Goal: Task Accomplishment & Management: Manage account settings

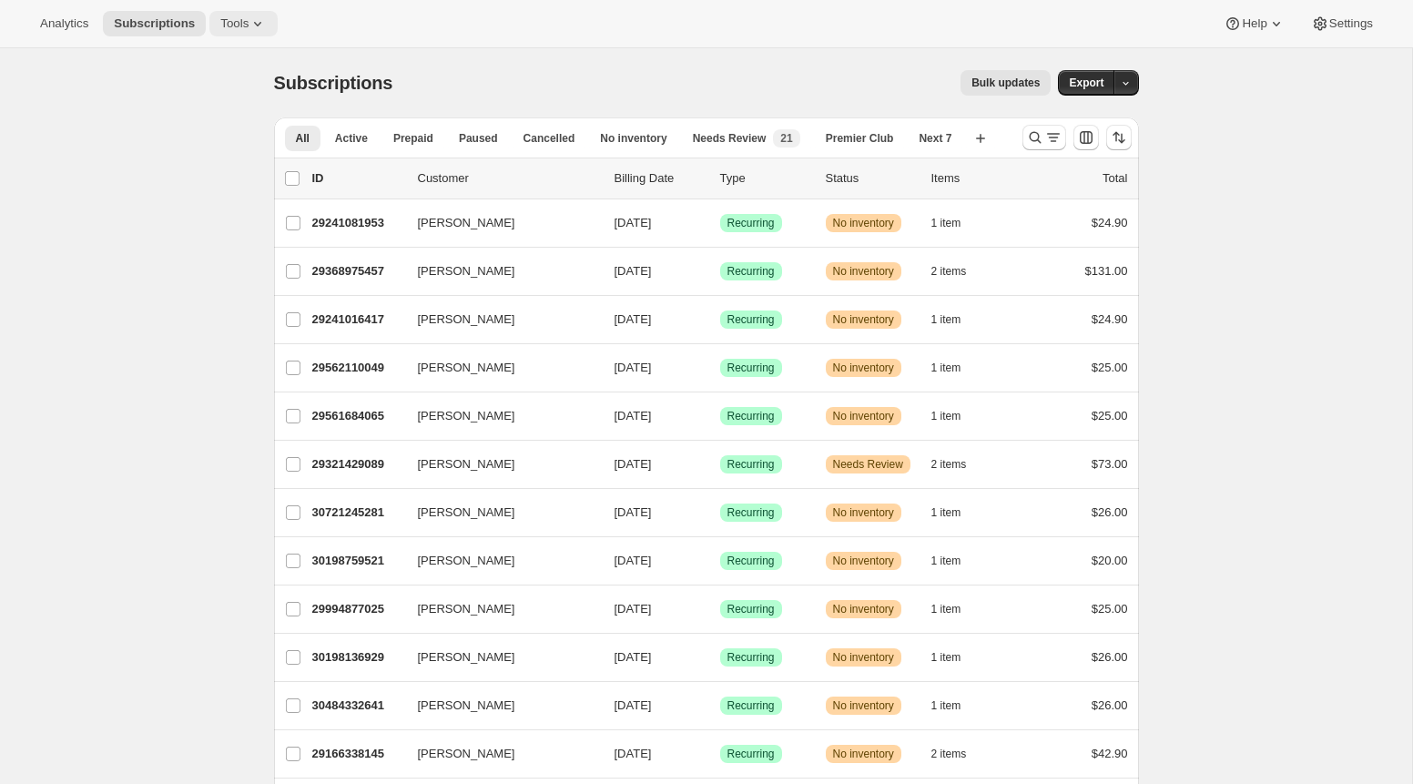
click at [230, 32] on button "Tools" at bounding box center [243, 23] width 68 height 25
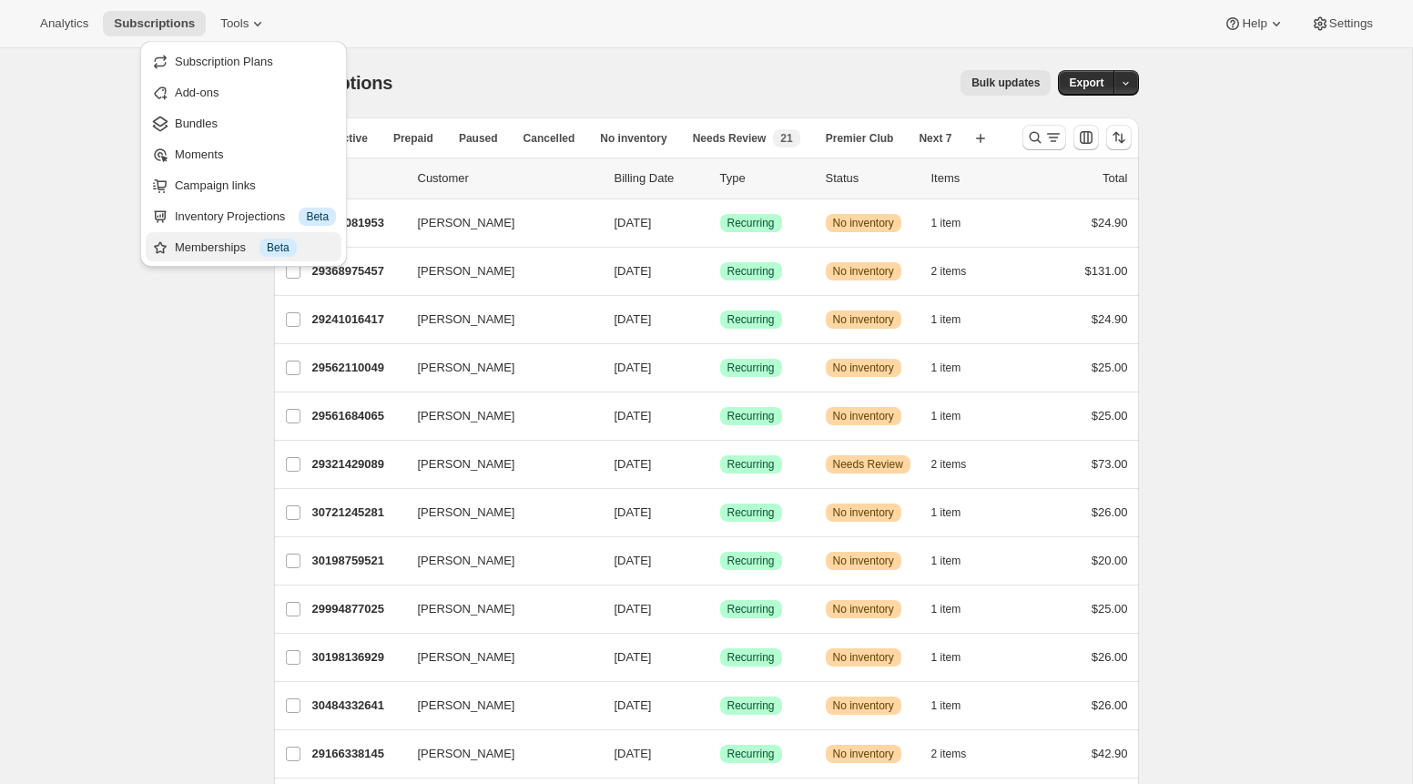
click at [252, 250] on div "Memberships Info Beta" at bounding box center [255, 248] width 161 height 18
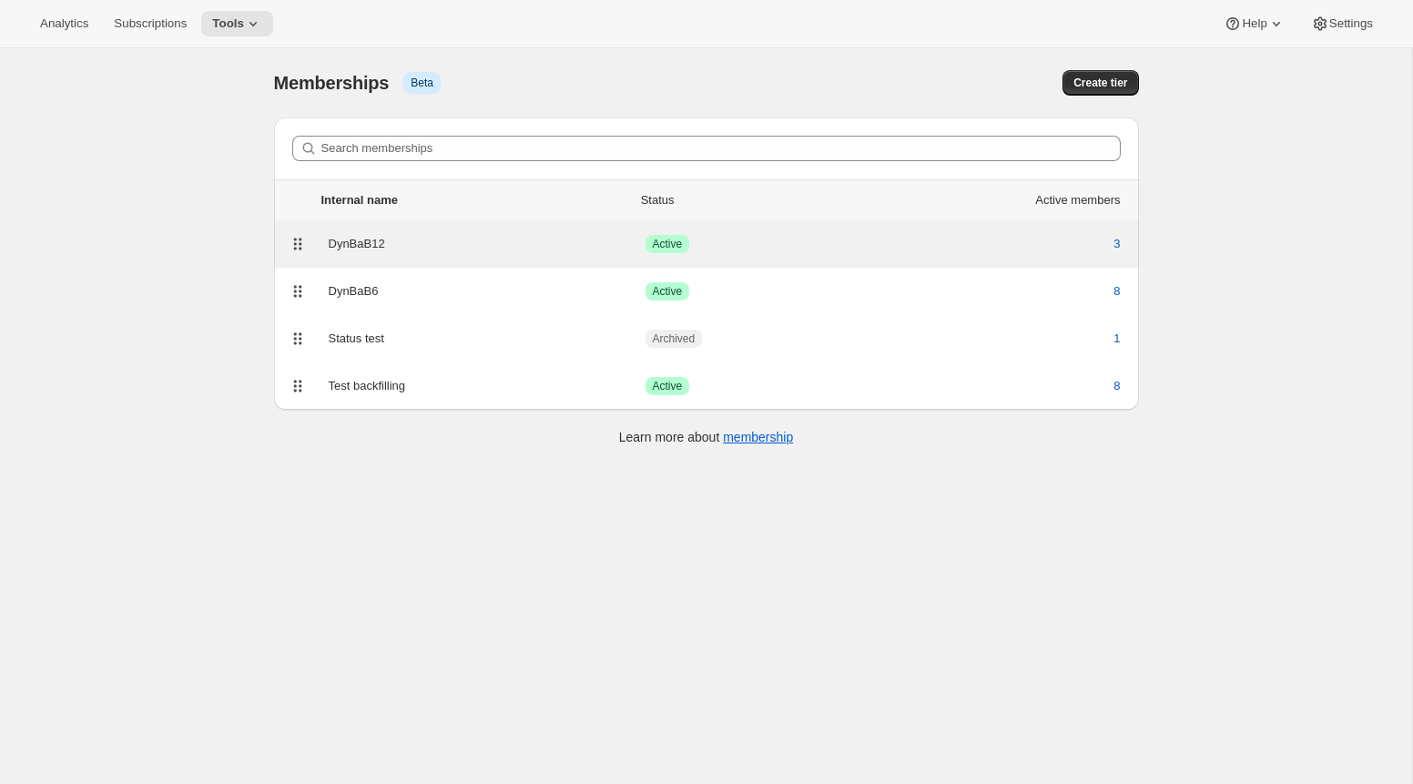
click at [380, 237] on div "DynBaB12" at bounding box center [487, 244] width 317 height 18
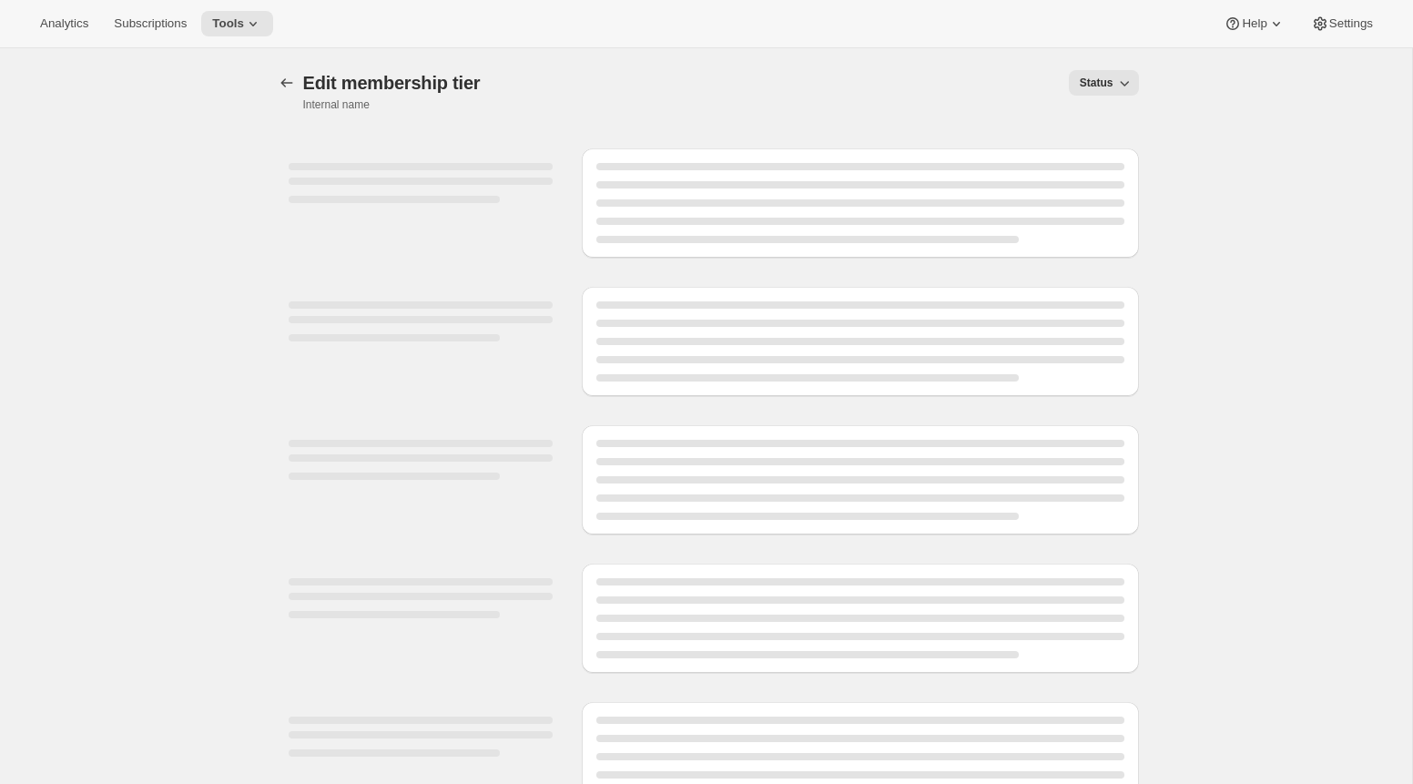
select select "variants"
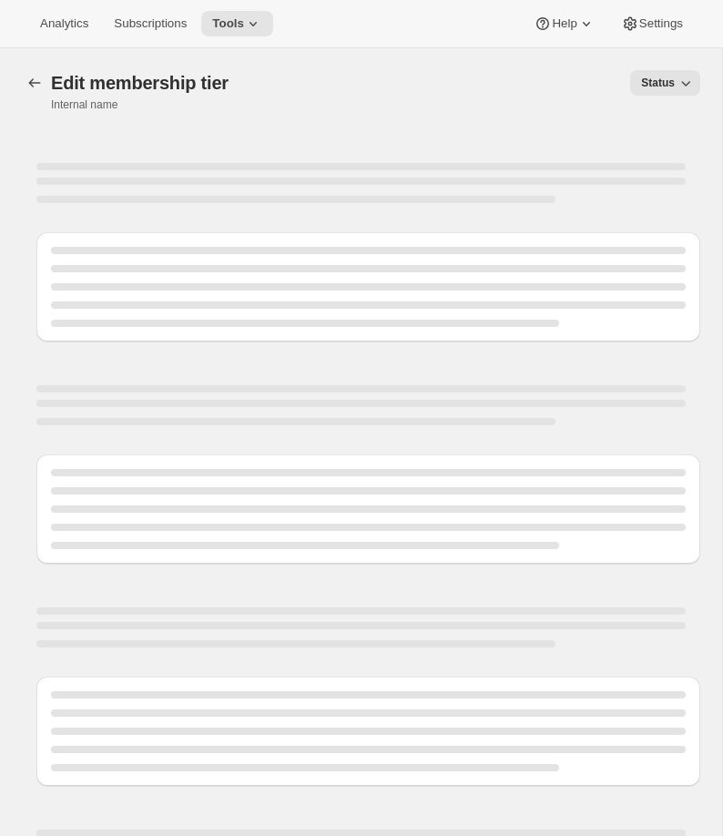
select select "variants"
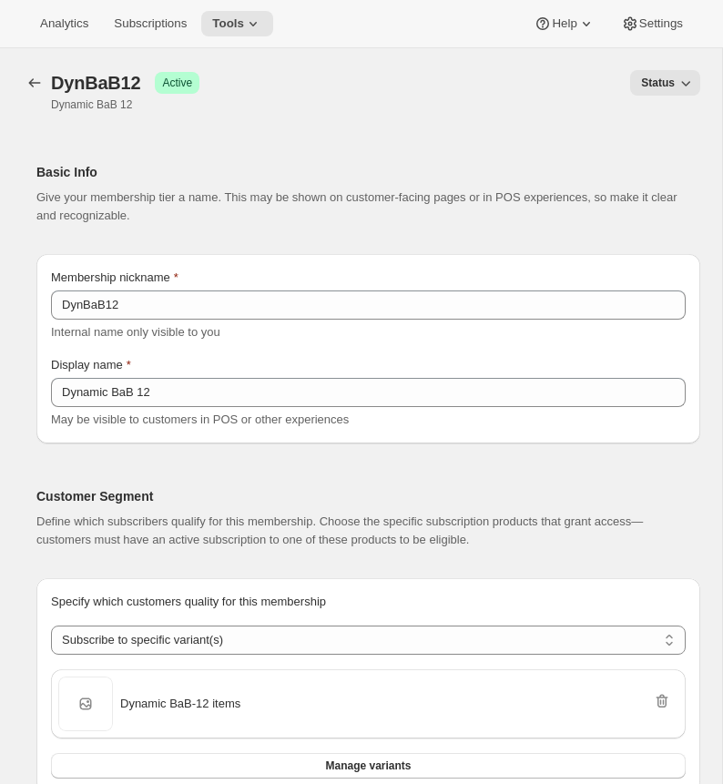
click at [655, 78] on span "Status" at bounding box center [658, 83] width 34 height 15
click at [650, 123] on span "Draft" at bounding box center [652, 121] width 25 height 14
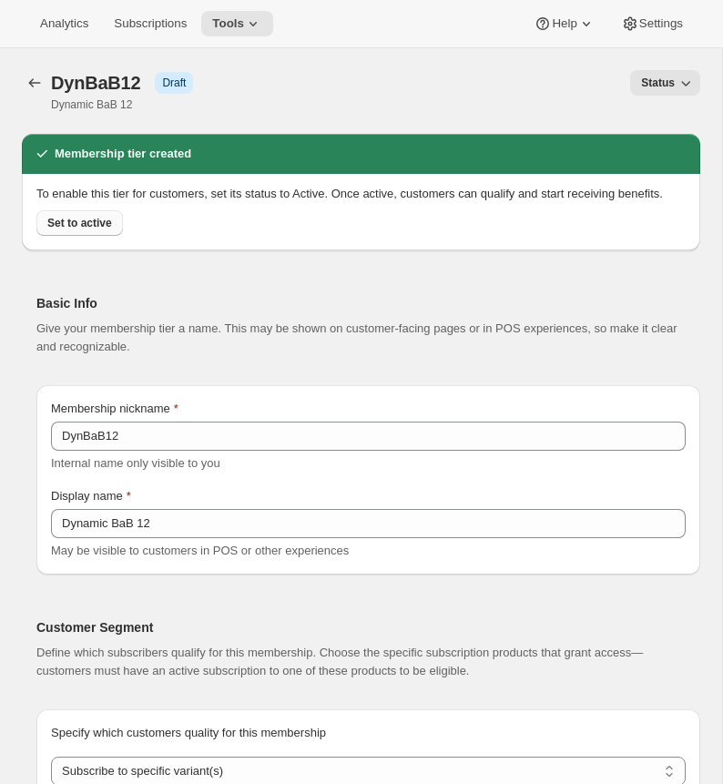
click at [93, 230] on span "Set to active" at bounding box center [79, 223] width 65 height 15
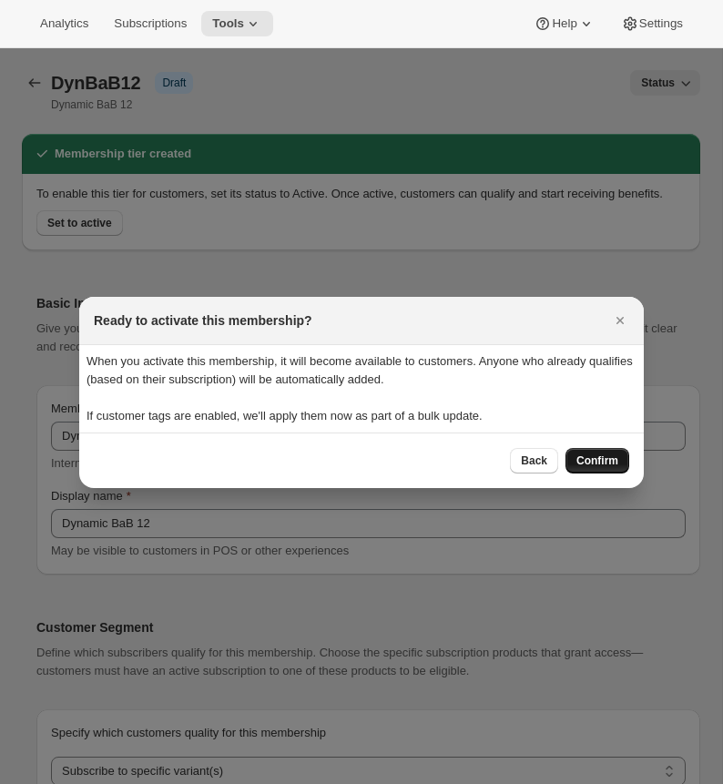
click at [598, 458] on span "Confirm" at bounding box center [597, 460] width 42 height 15
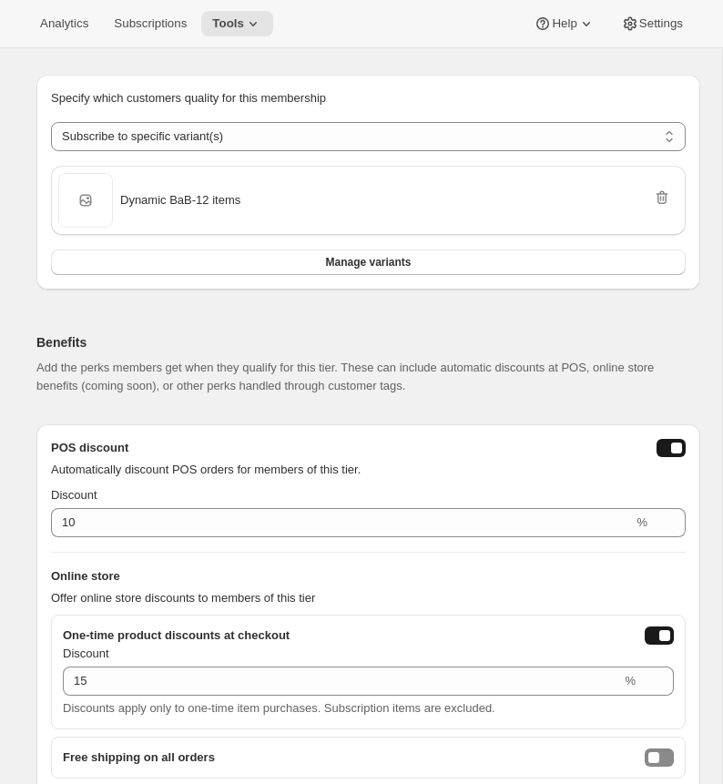
scroll to position [703, 0]
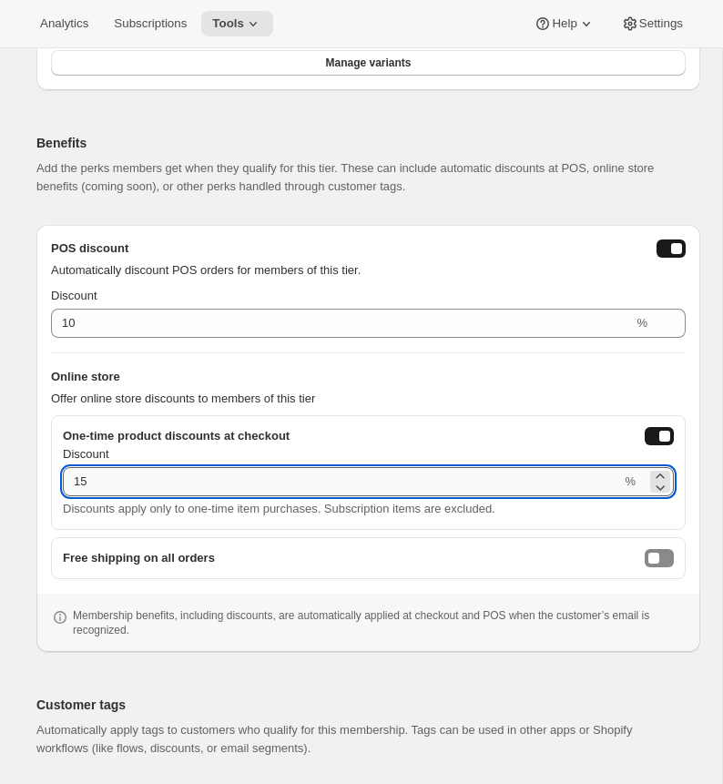
click at [264, 479] on input "15" at bounding box center [342, 481] width 558 height 29
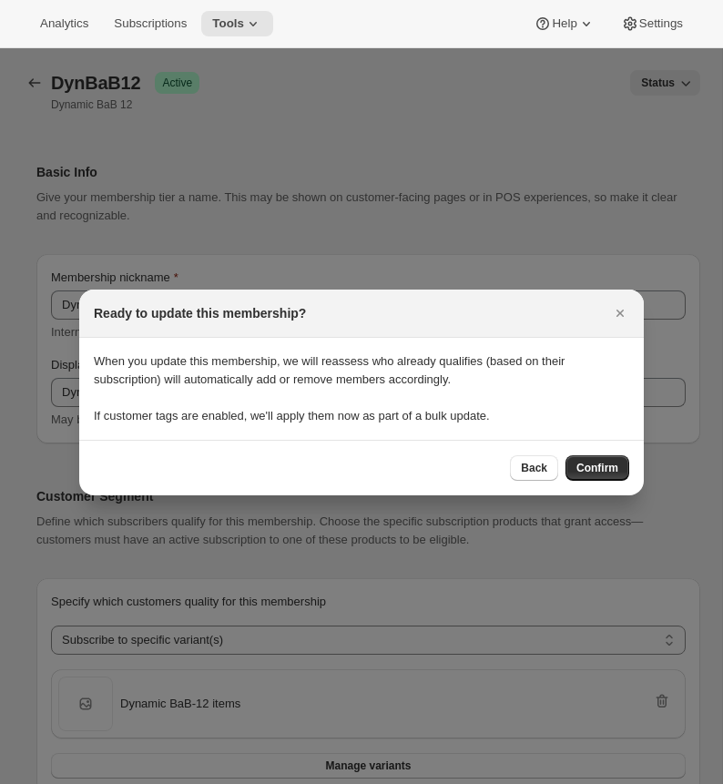
scroll to position [0, 0]
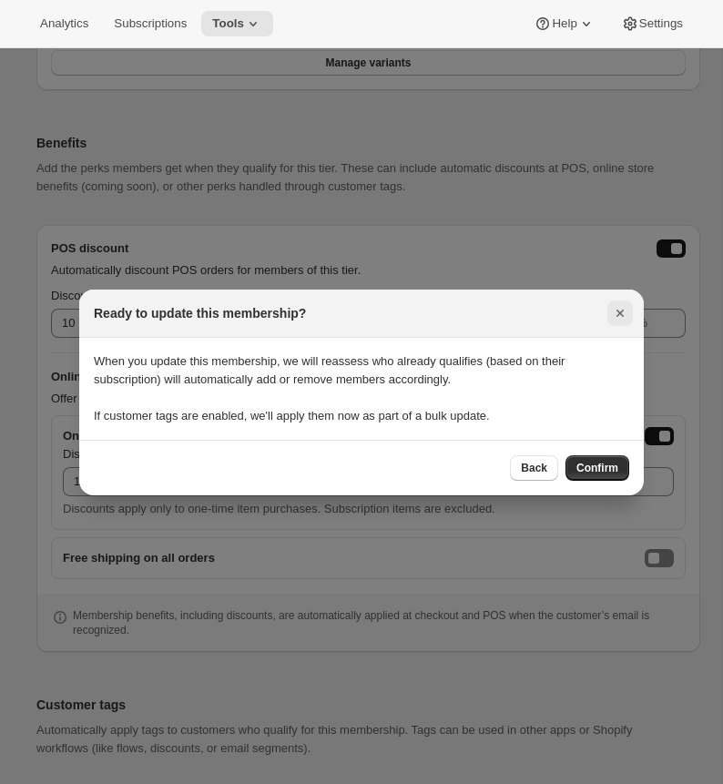
click at [625, 312] on icon "Close" at bounding box center [620, 313] width 18 height 18
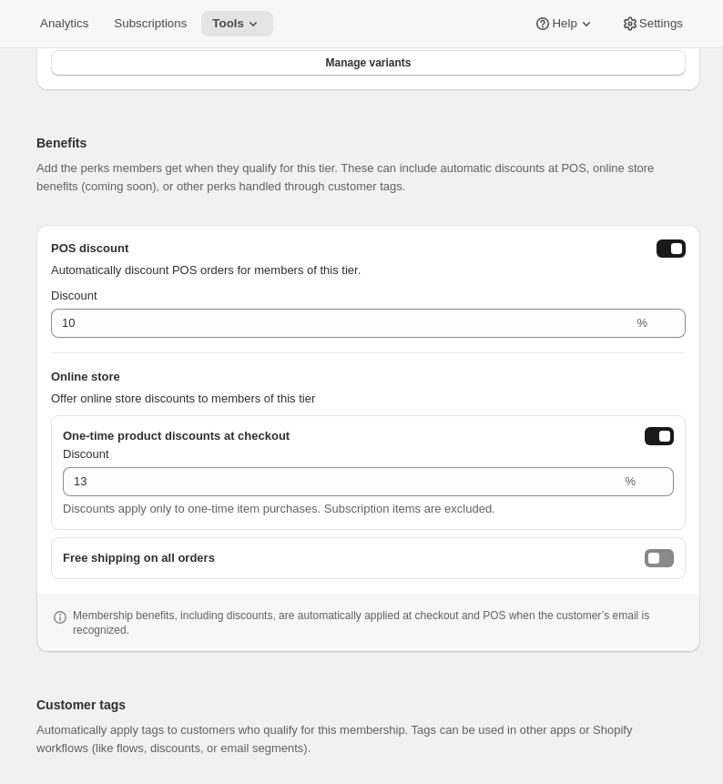
click at [657, 435] on button "onlineDiscountEnabled" at bounding box center [659, 436] width 29 height 18
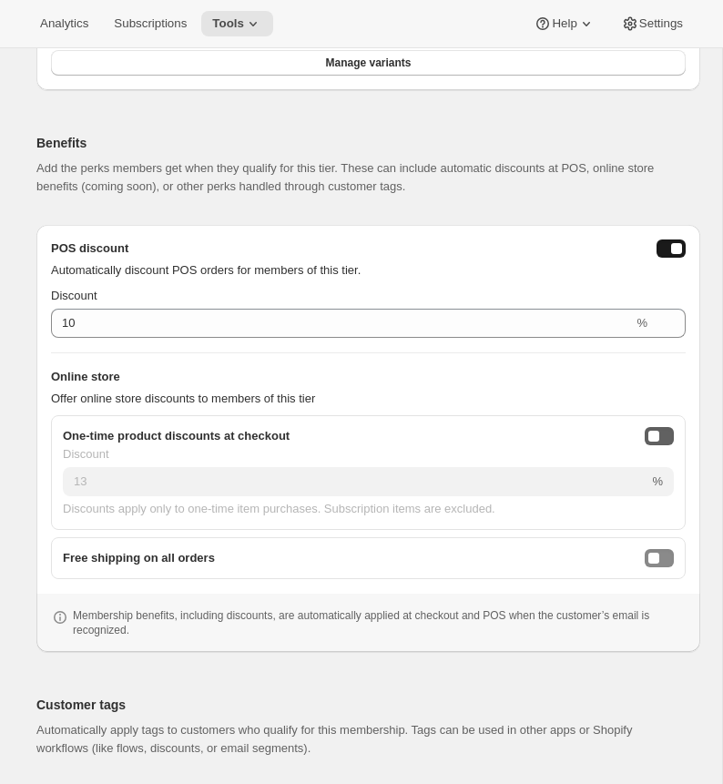
click at [657, 435] on div "onlineDiscountEnabled" at bounding box center [653, 436] width 11 height 11
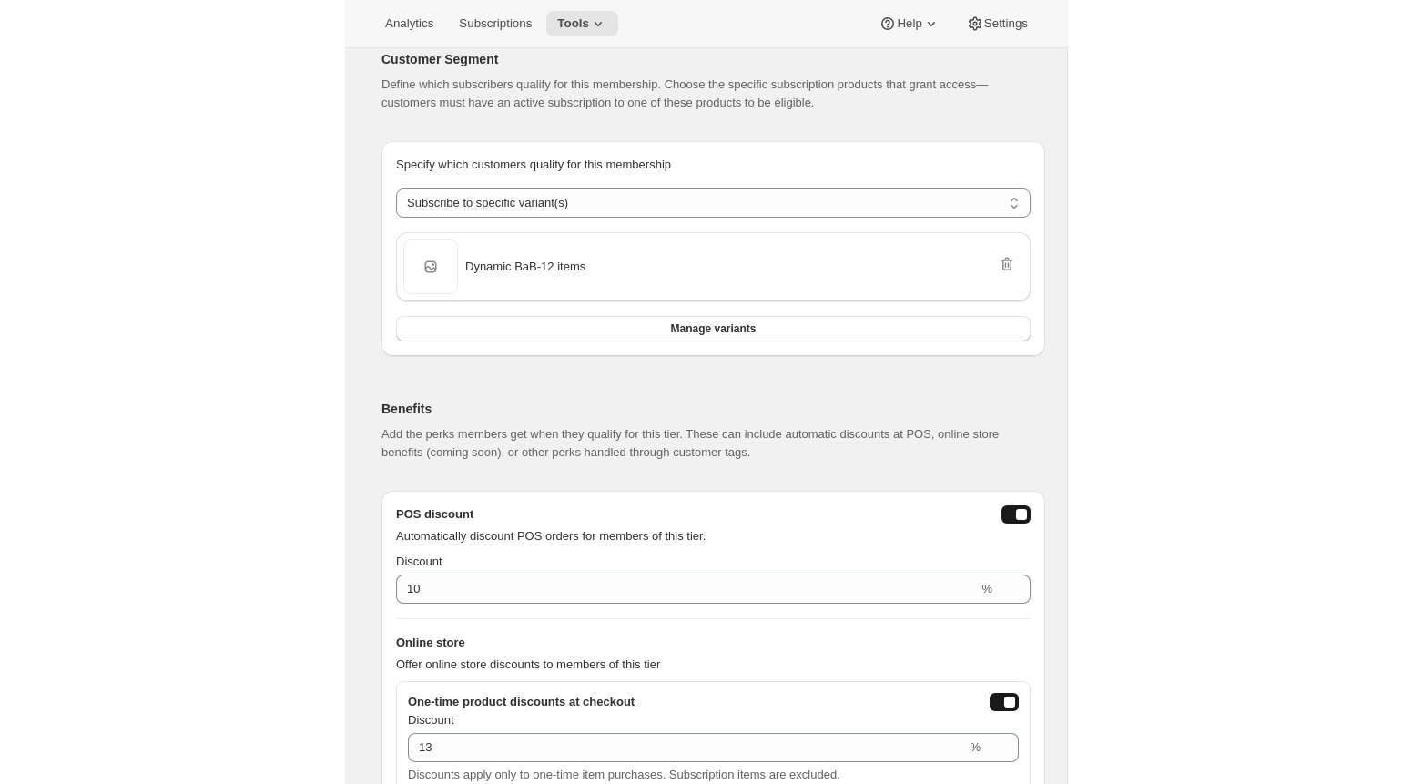
scroll to position [0, 0]
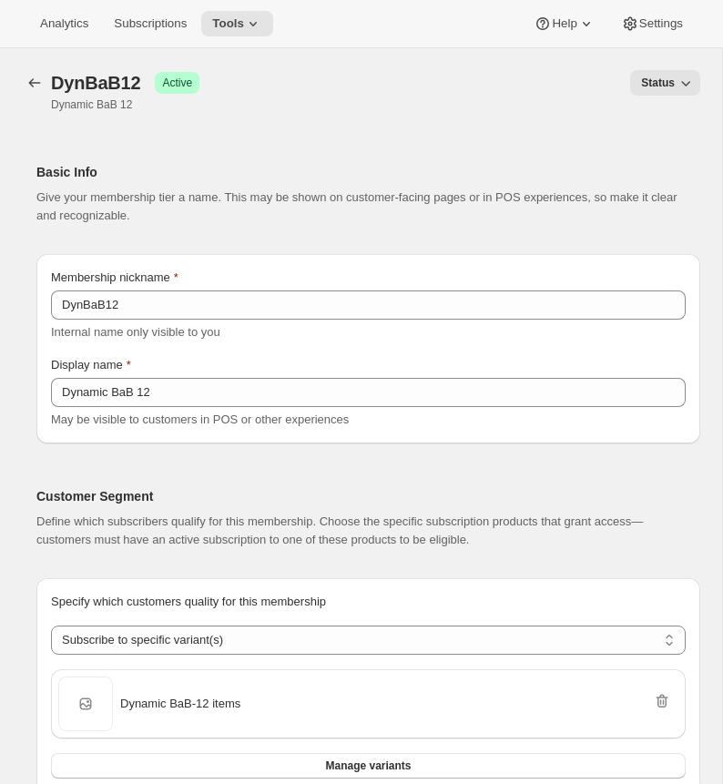
click at [663, 83] on span "Status" at bounding box center [658, 83] width 34 height 15
click at [494, 92] on div "Status" at bounding box center [460, 82] width 479 height 25
click at [36, 88] on icon "Memberships" at bounding box center [34, 83] width 18 height 18
type input "15"
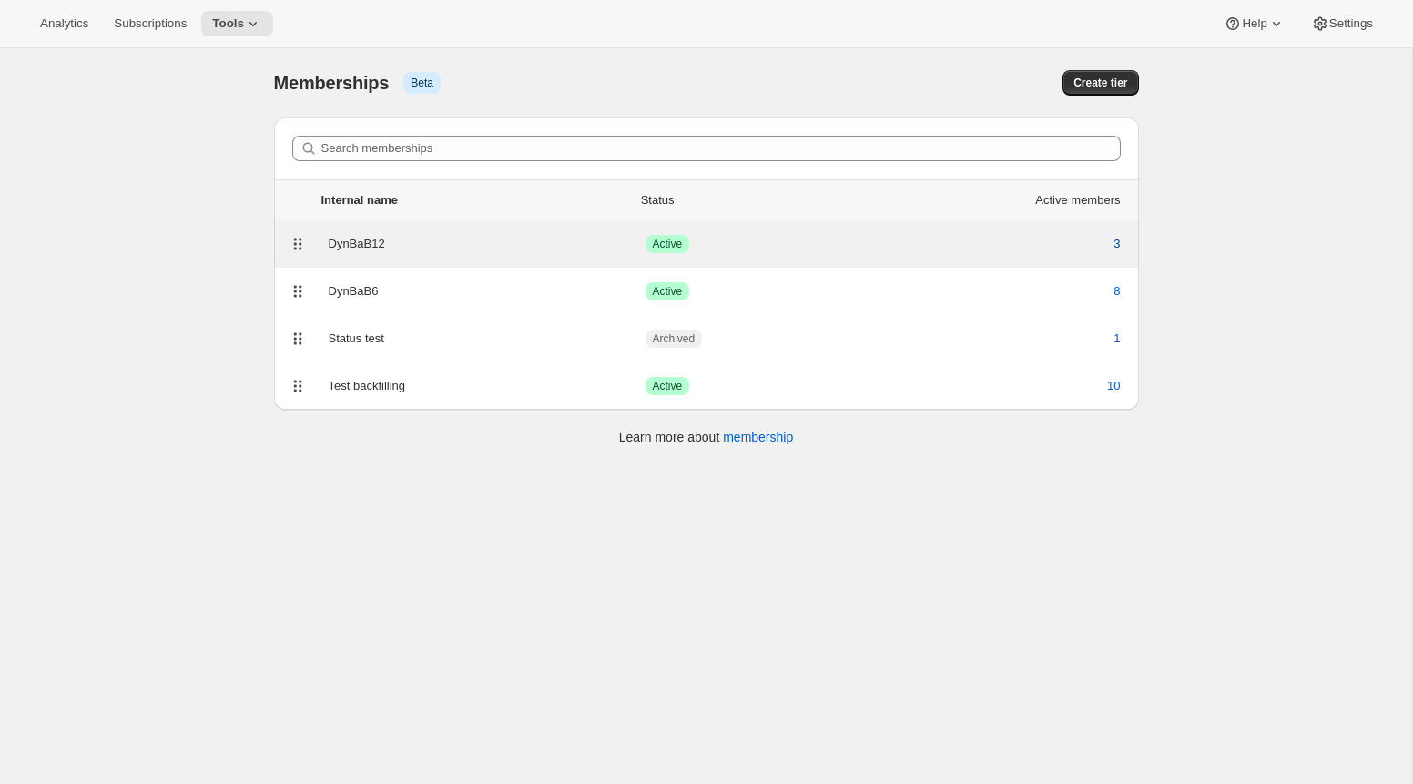
click at [722, 240] on span "3" at bounding box center [1116, 244] width 6 height 18
select select "variants"
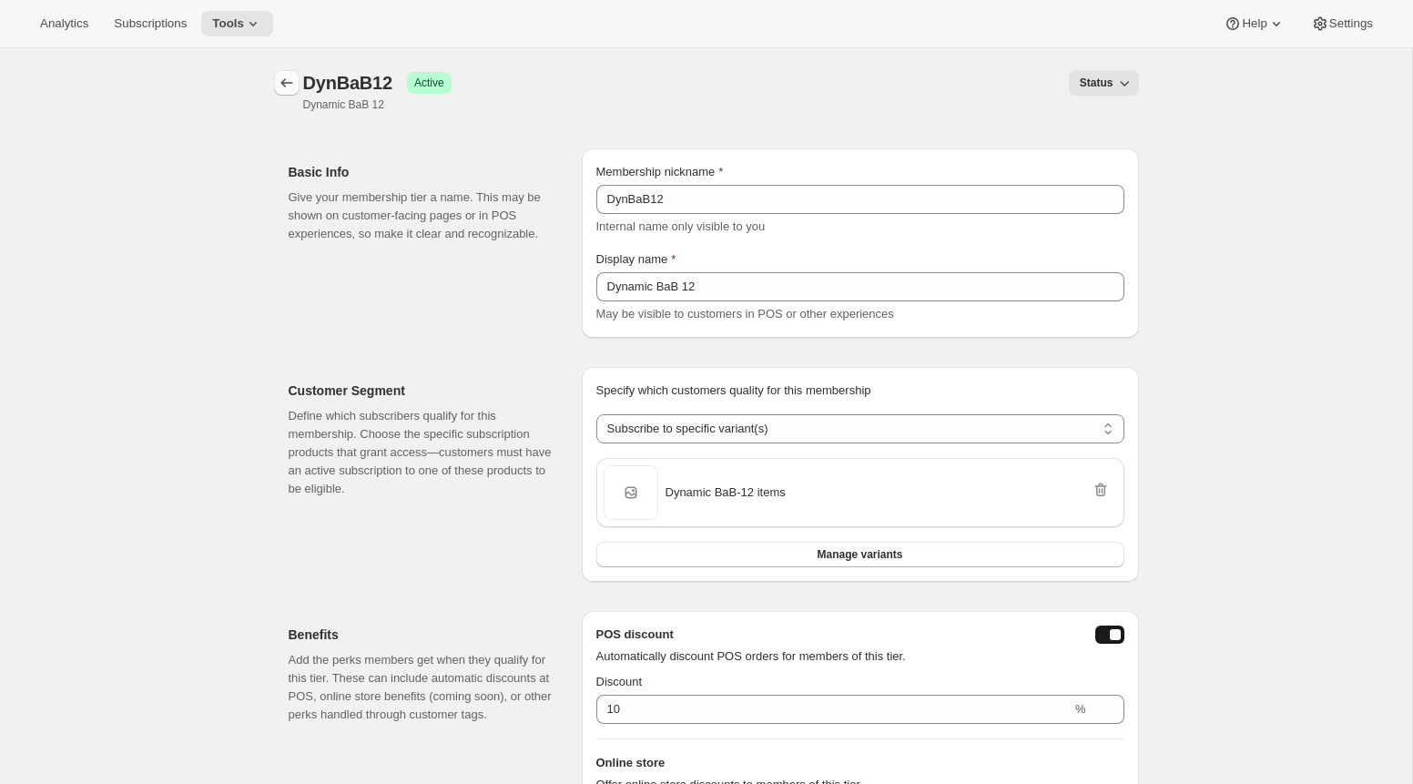
click at [285, 81] on icon "Memberships" at bounding box center [287, 83] width 18 height 18
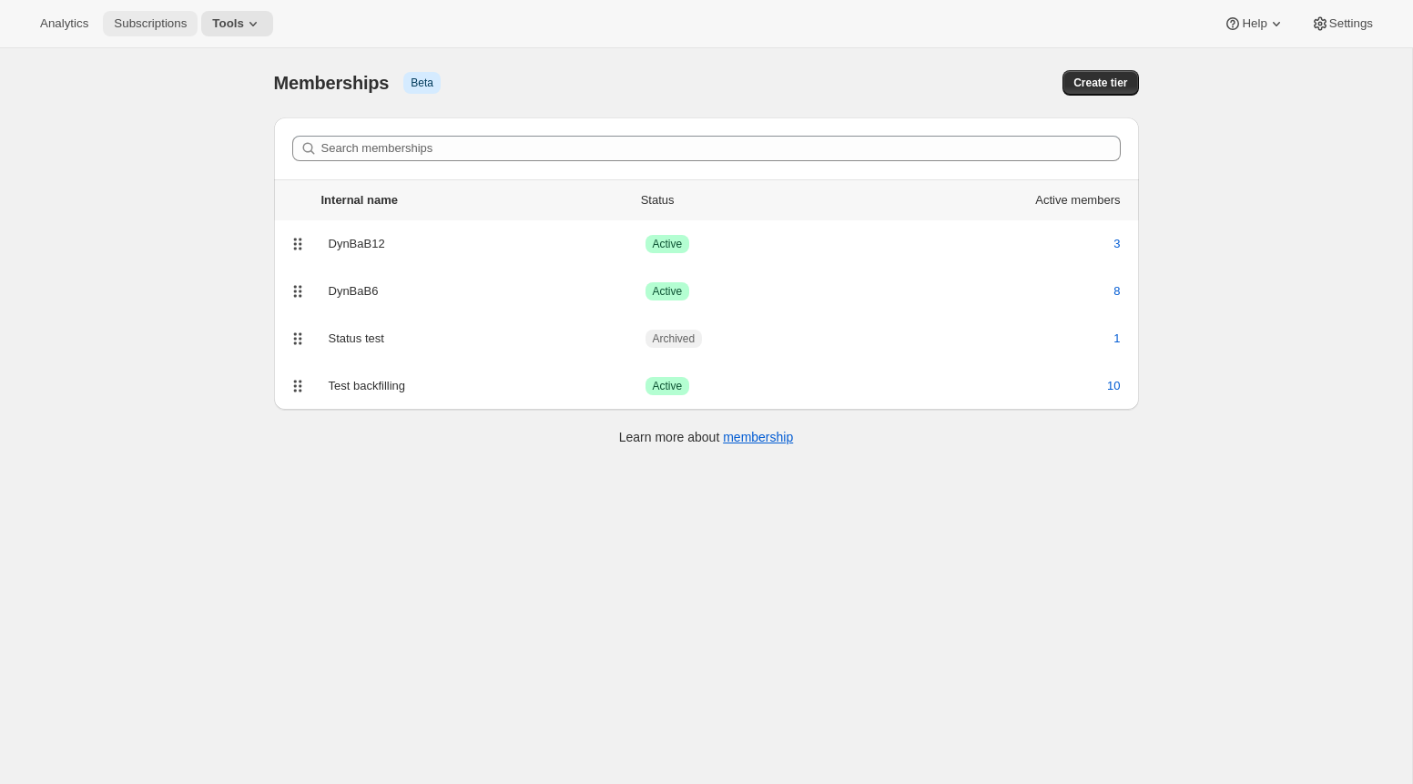
click at [137, 22] on span "Subscriptions" at bounding box center [150, 23] width 73 height 15
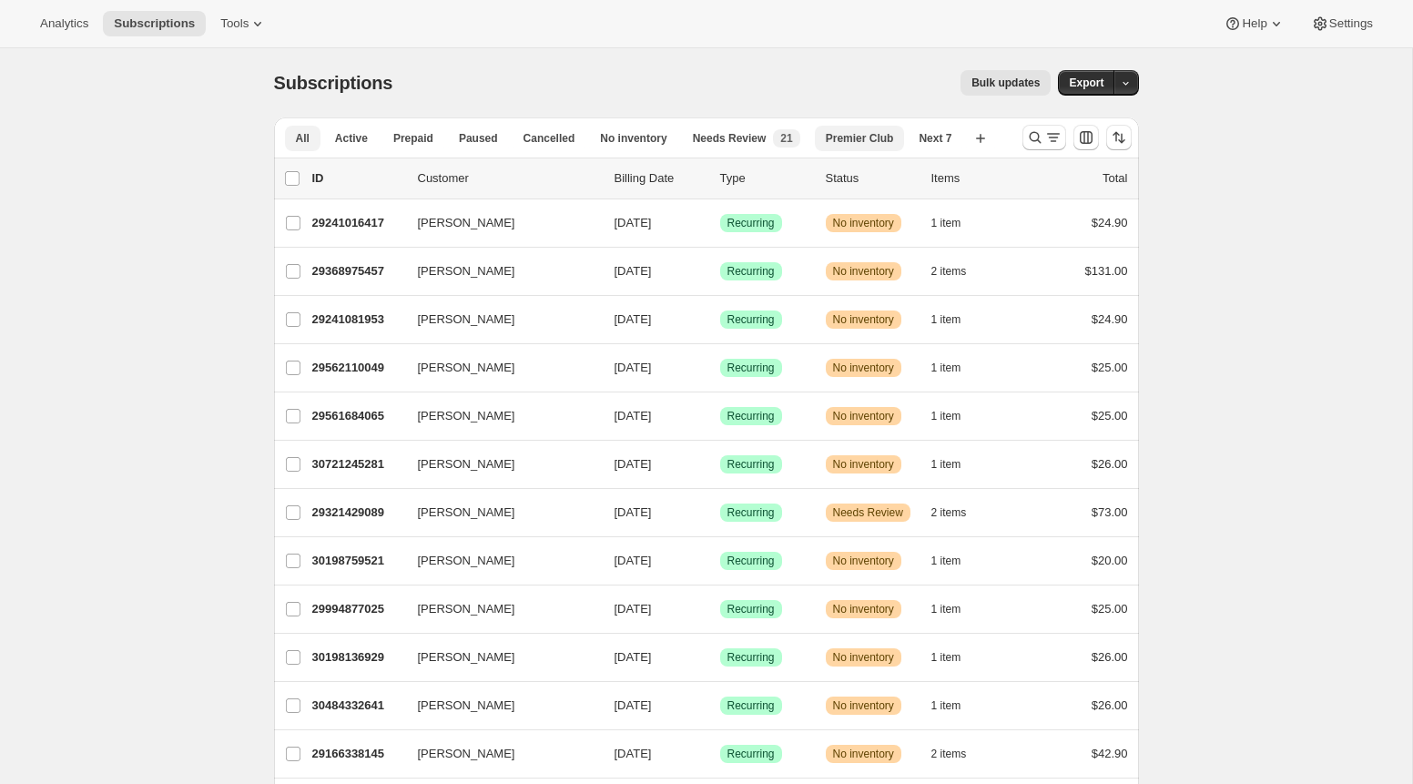
click at [722, 145] on span "Premier Club" at bounding box center [860, 138] width 68 height 15
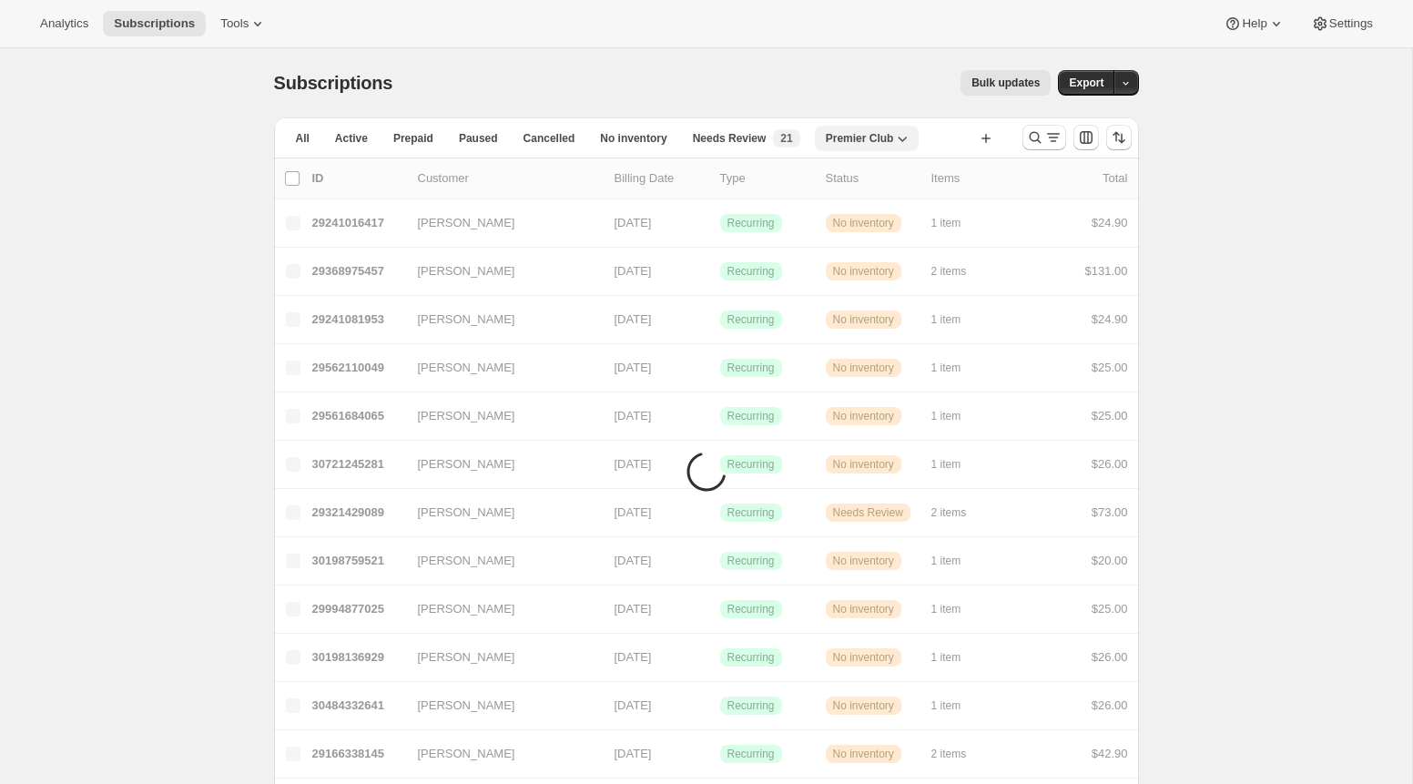
click at [722, 140] on icon "button" at bounding box center [902, 138] width 18 height 18
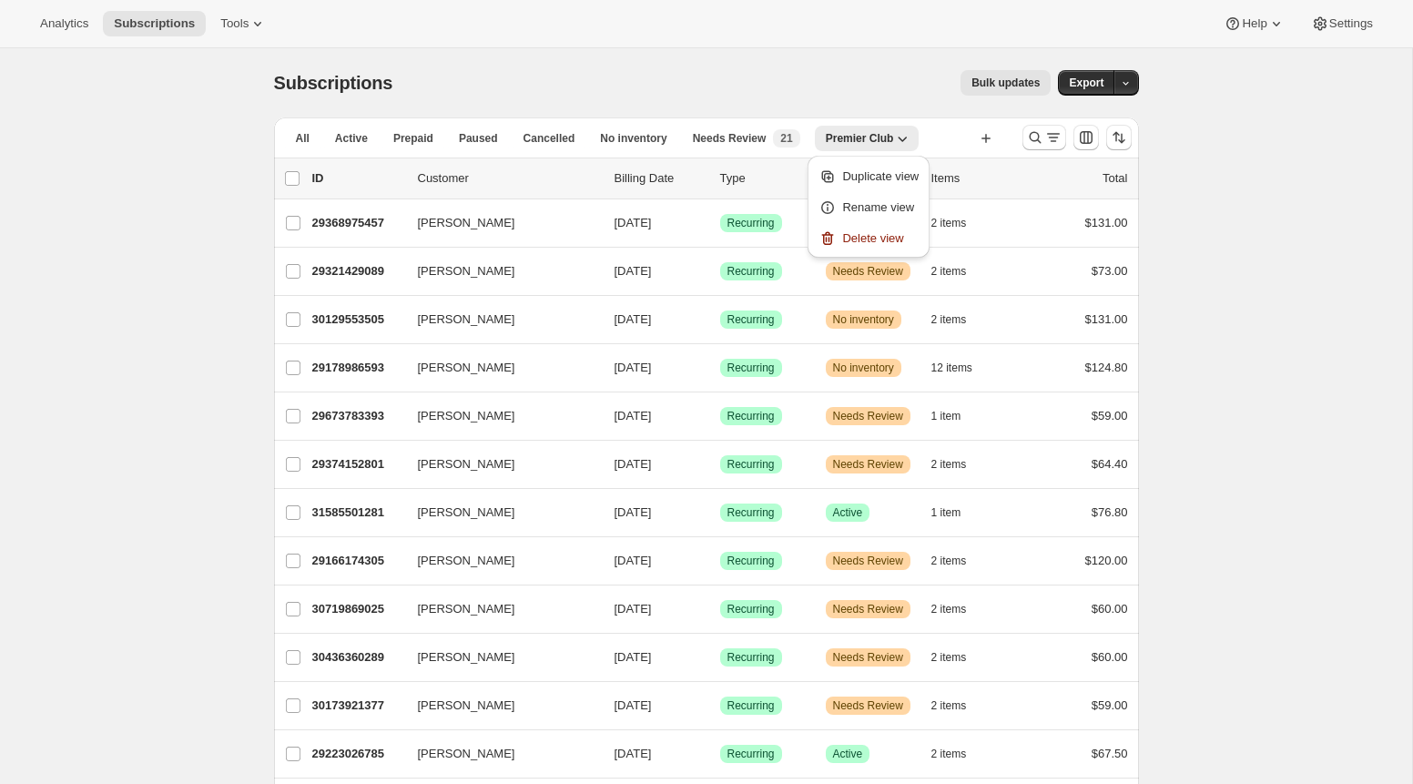
click at [722, 86] on div "Bulk updates" at bounding box center [732, 82] width 636 height 25
click at [304, 147] on button "All" at bounding box center [303, 138] width 36 height 25
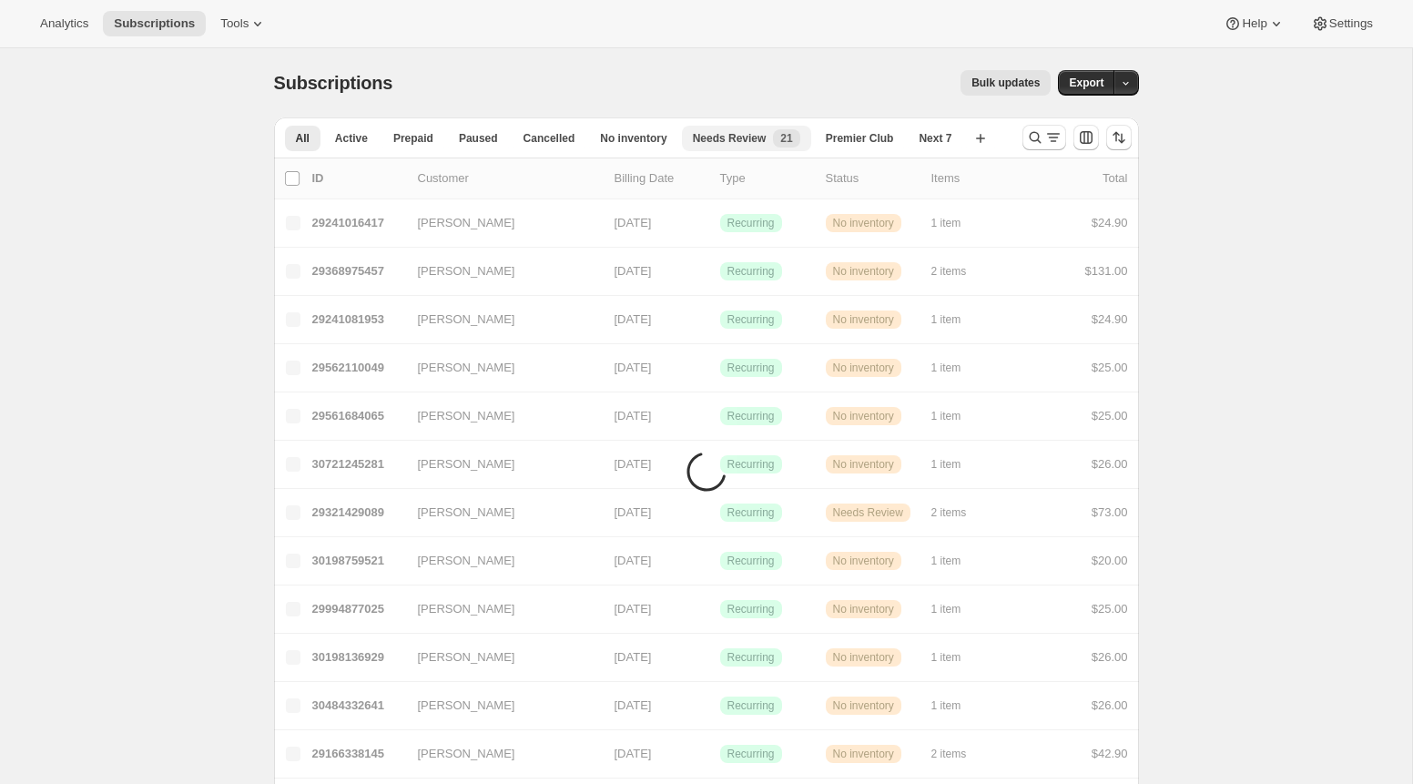
click at [722, 137] on span "Needs Review" at bounding box center [730, 138] width 74 height 15
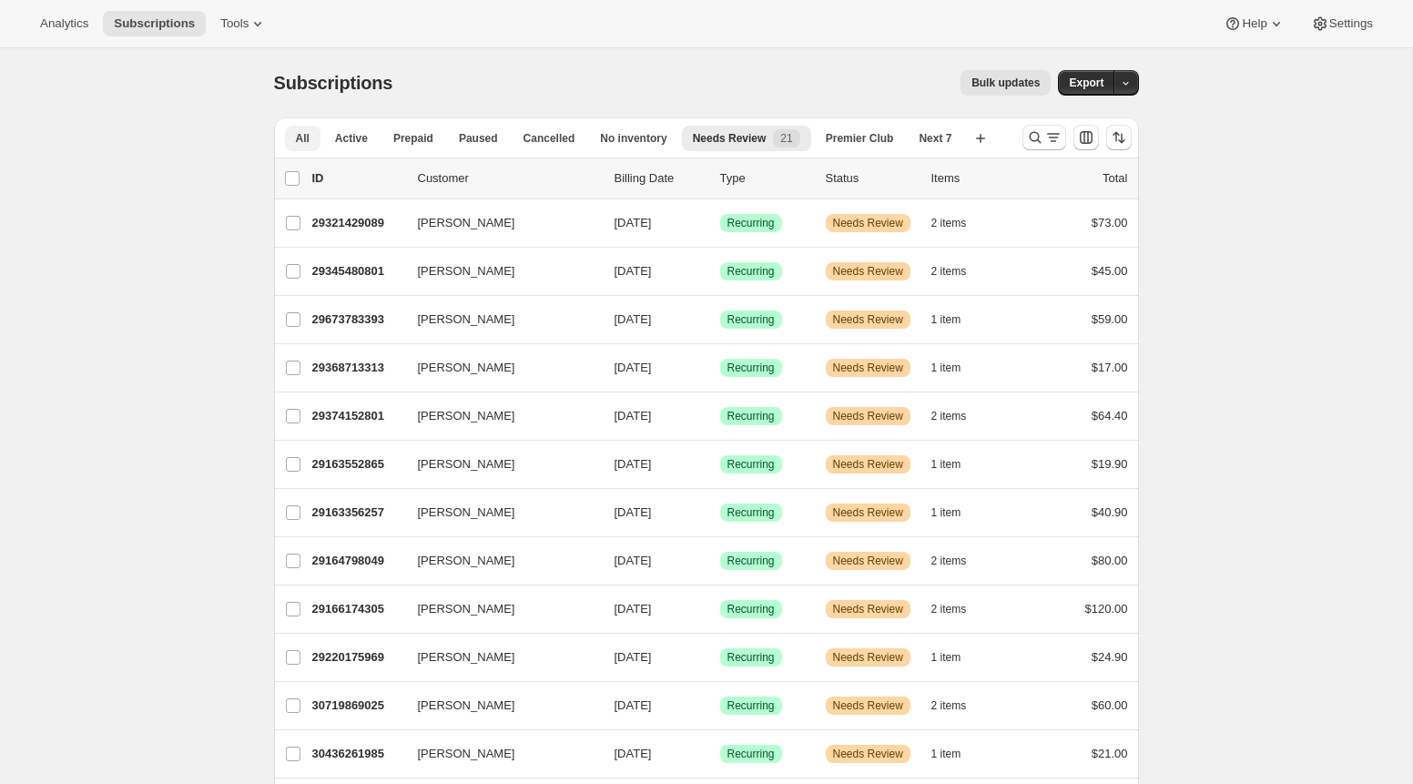
click at [299, 132] on span "All" at bounding box center [303, 138] width 14 height 15
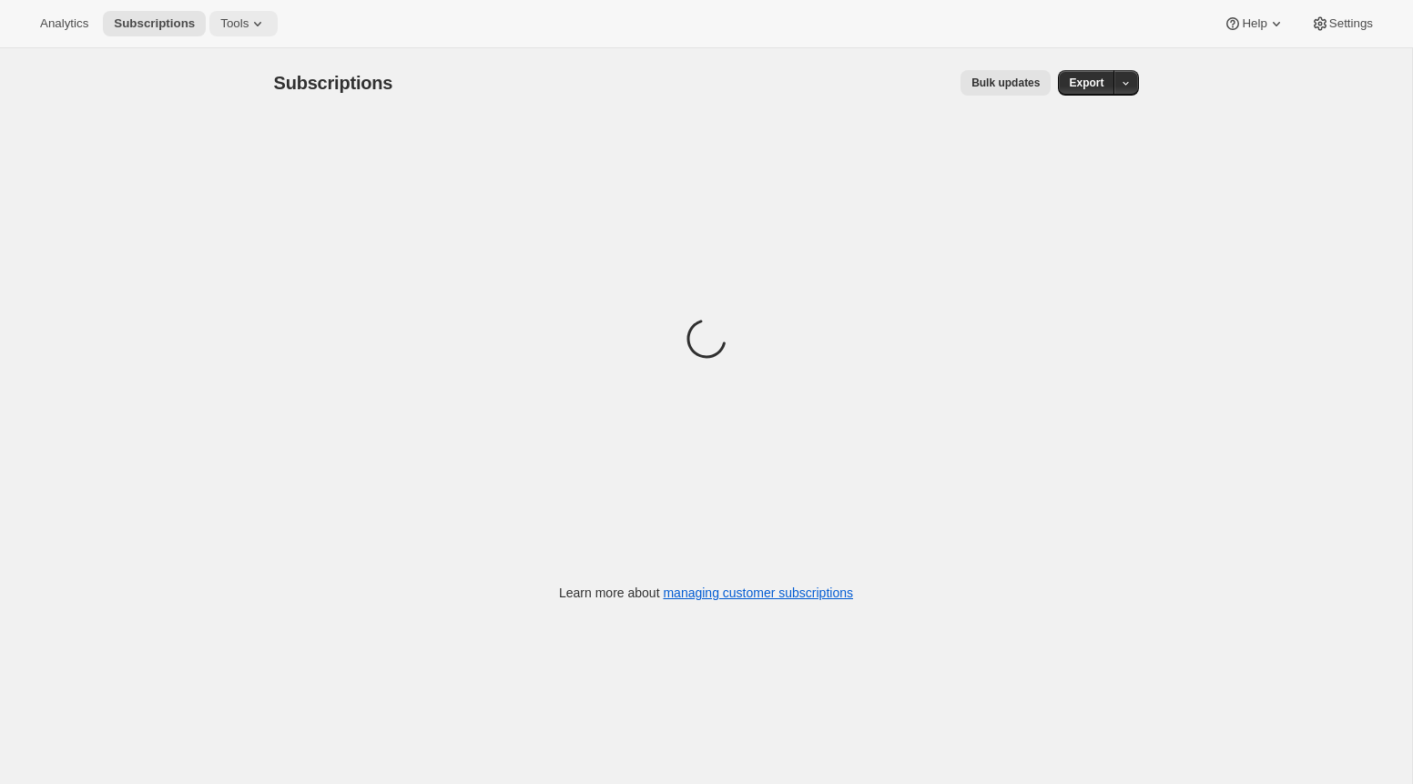
click at [244, 11] on button "Tools" at bounding box center [243, 23] width 68 height 25
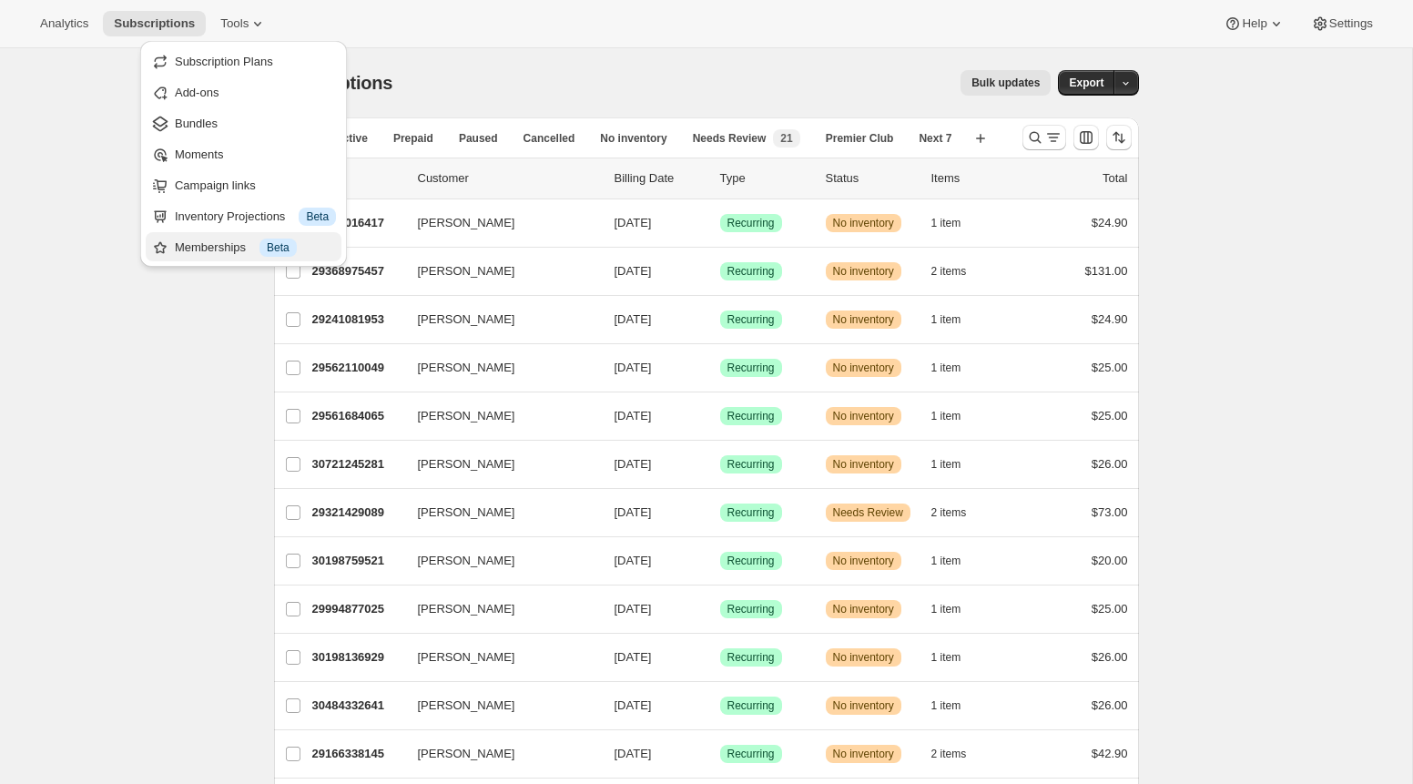
click at [297, 250] on span "Info Beta" at bounding box center [277, 248] width 37 height 18
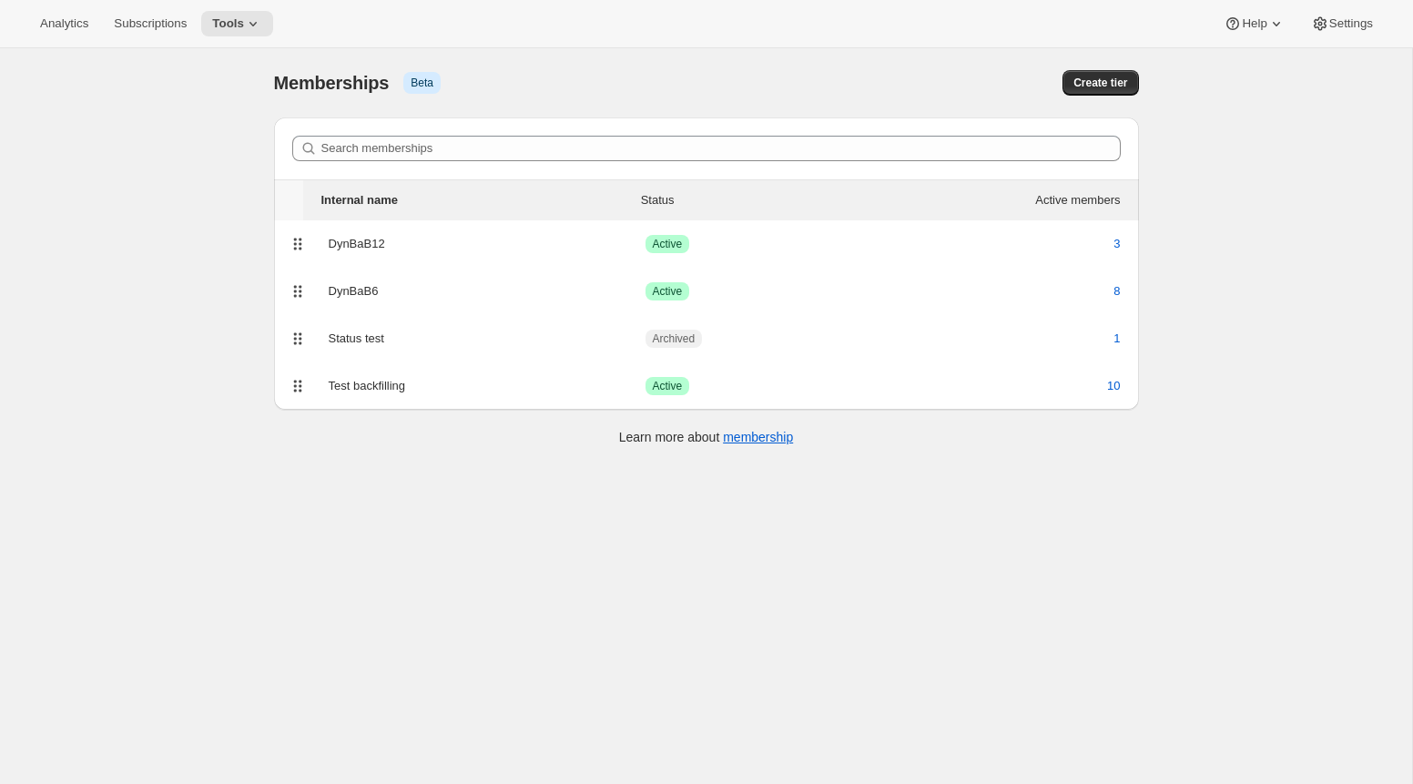
click at [350, 198] on div "Internal name" at bounding box center [359, 200] width 77 height 18
click at [272, 30] on button "Tools" at bounding box center [237, 23] width 72 height 25
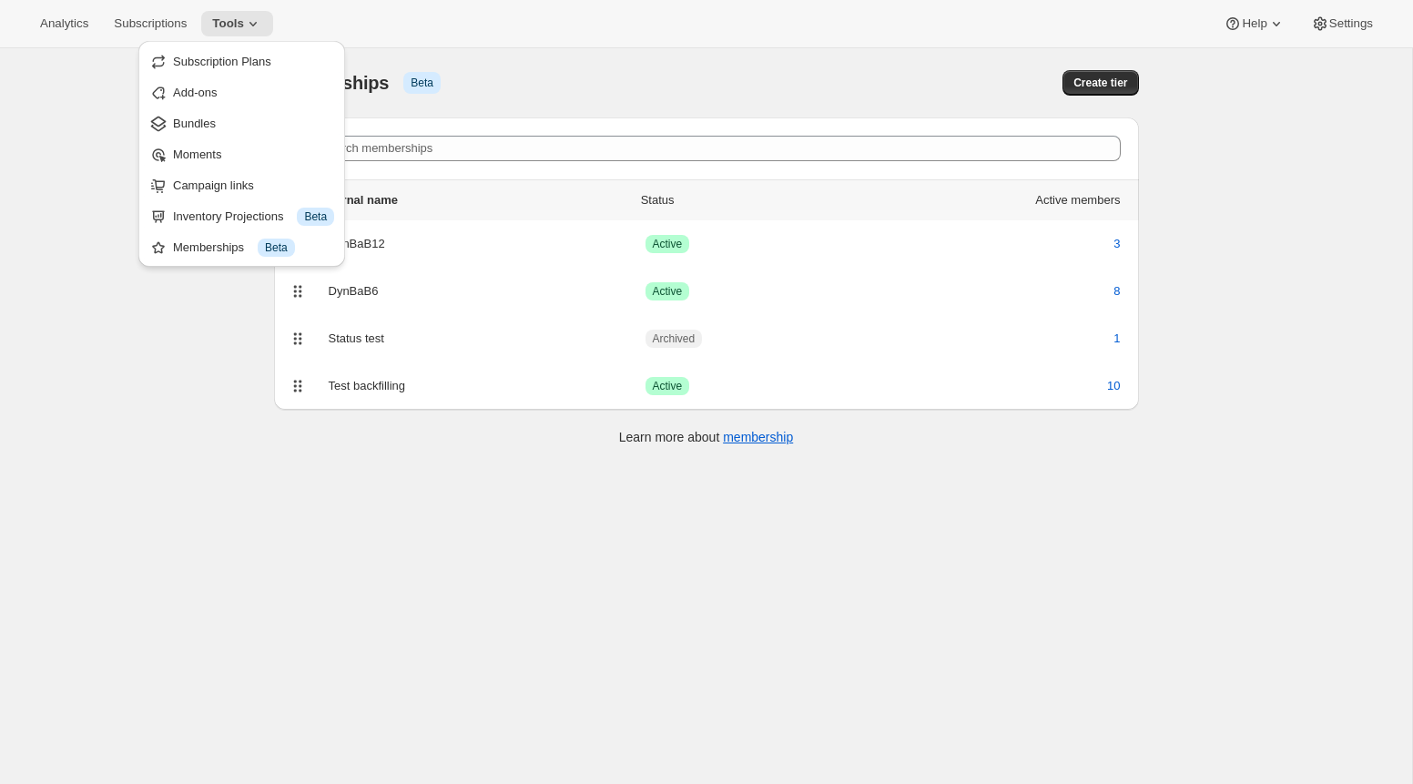
click at [178, 344] on div "[object Object]. This page is ready Memberships Info Beta Create tier Search me…" at bounding box center [706, 440] width 1412 height 784
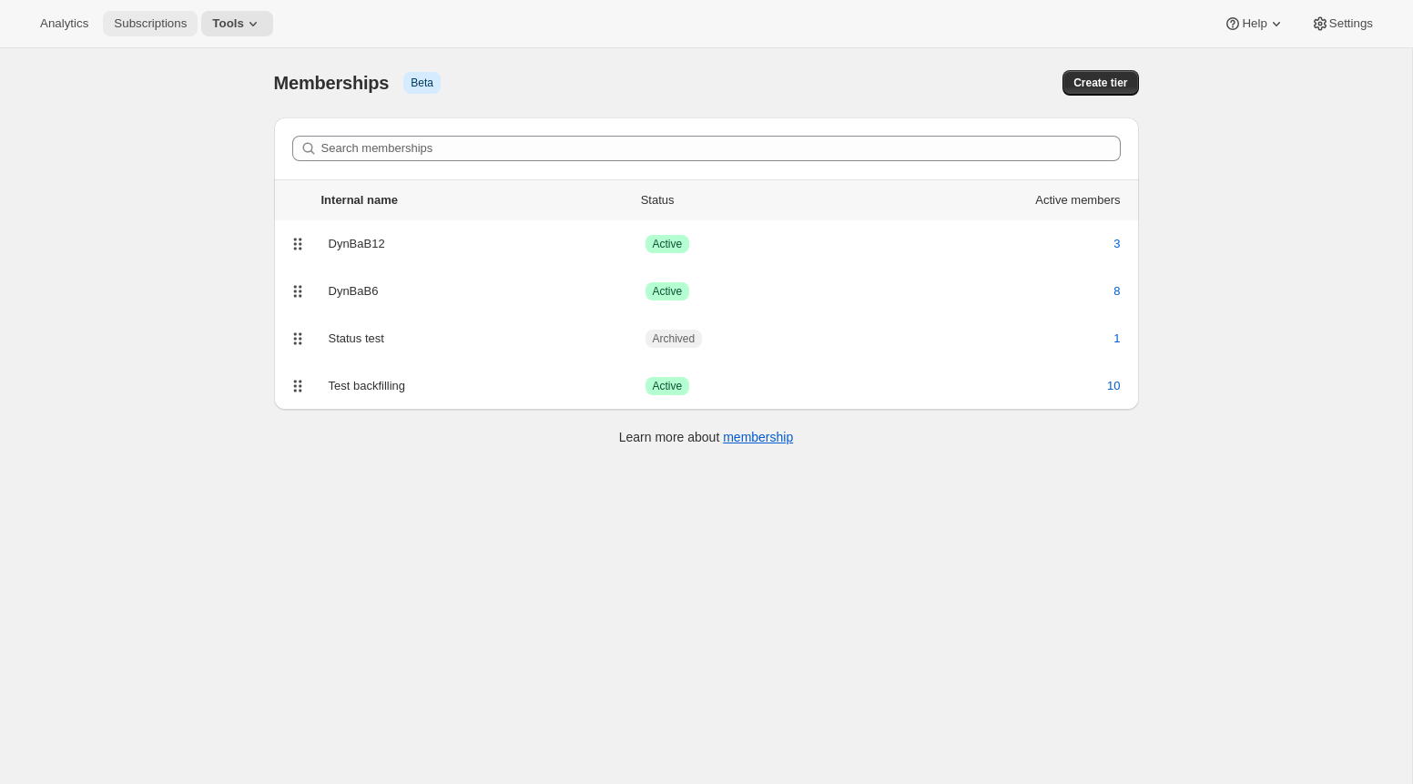
click at [173, 31] on button "Subscriptions" at bounding box center [150, 23] width 95 height 25
